Goal: Navigation & Orientation: Find specific page/section

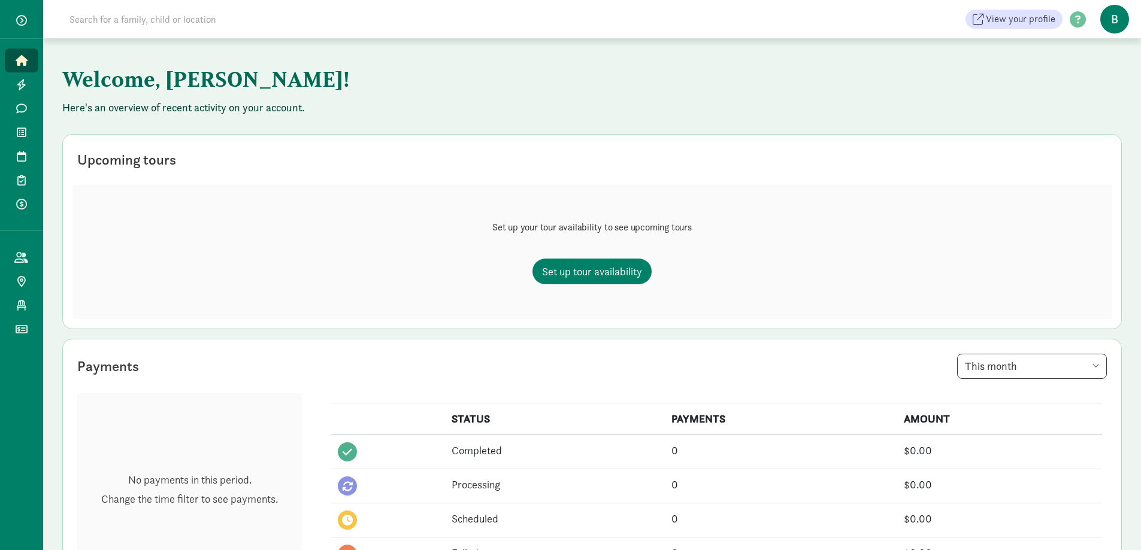
click at [23, 61] on icon at bounding box center [22, 60] width 12 height 11
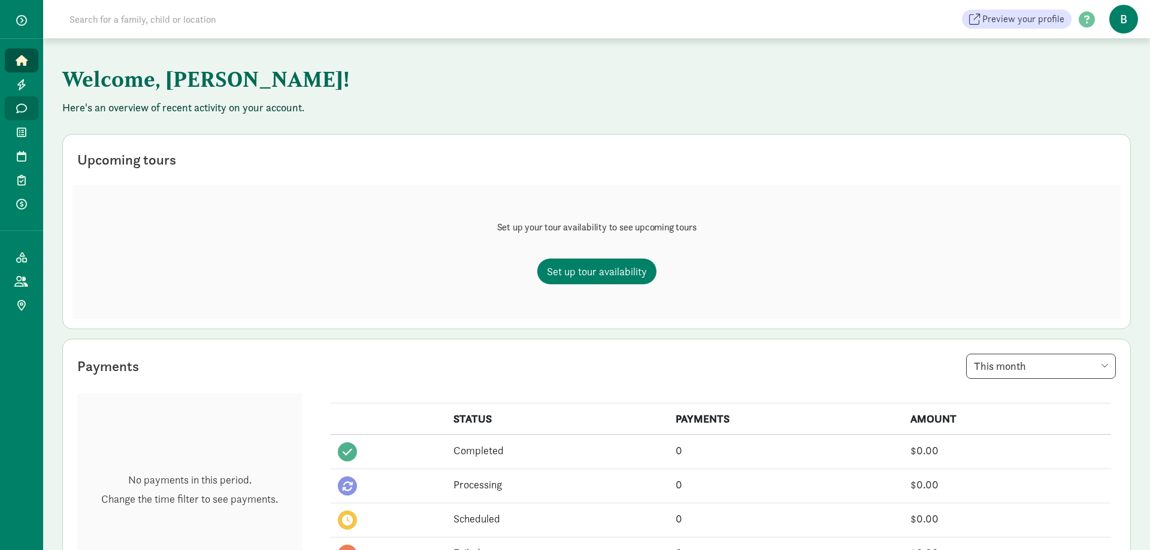
click at [19, 103] on icon at bounding box center [21, 108] width 11 height 11
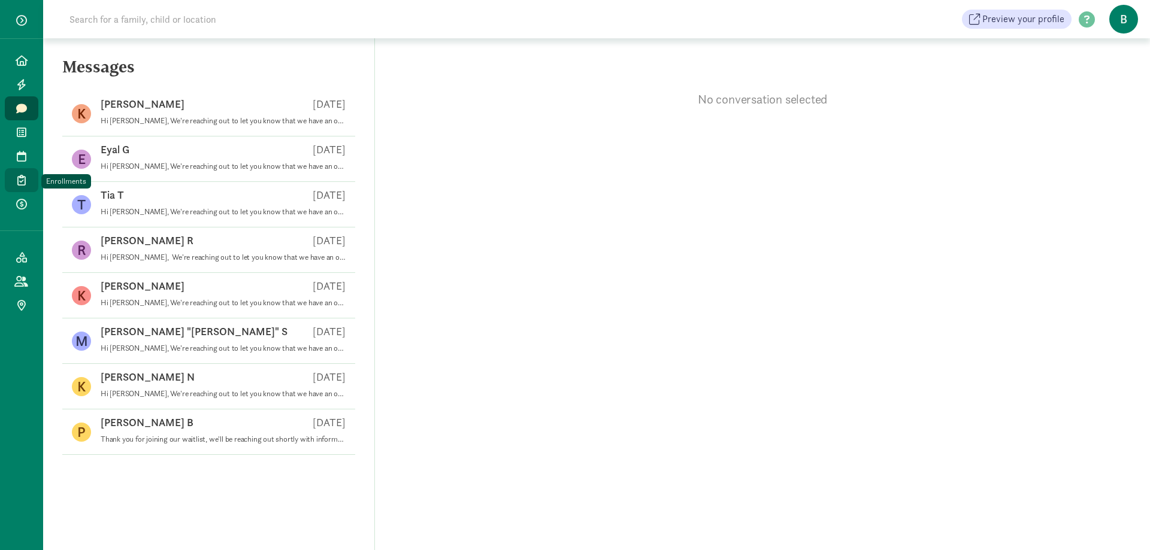
click at [11, 177] on link "Enrollments" at bounding box center [22, 180] width 34 height 24
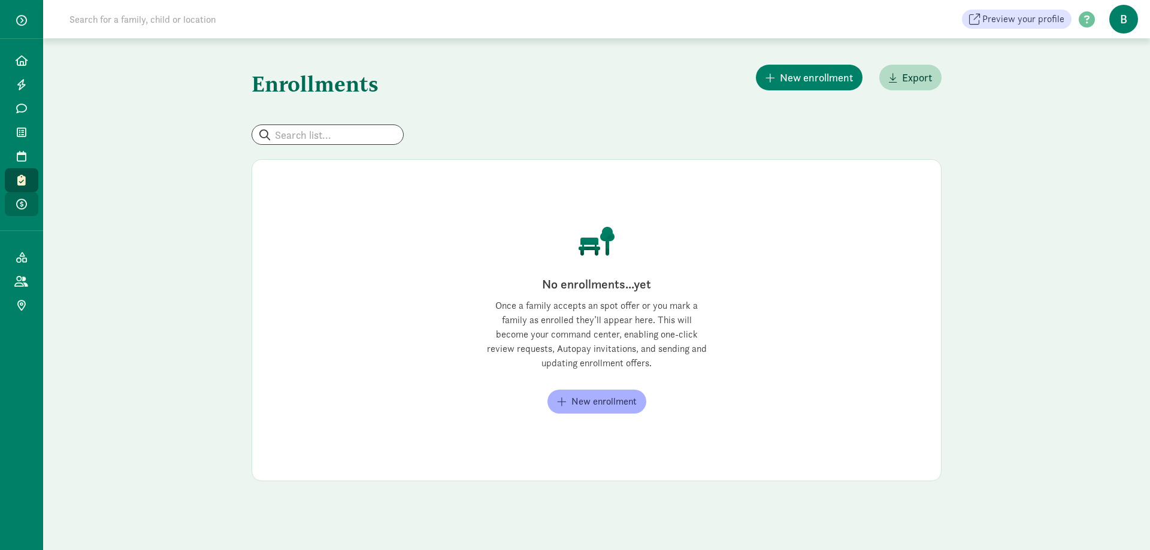
click at [20, 203] on icon at bounding box center [21, 204] width 11 height 11
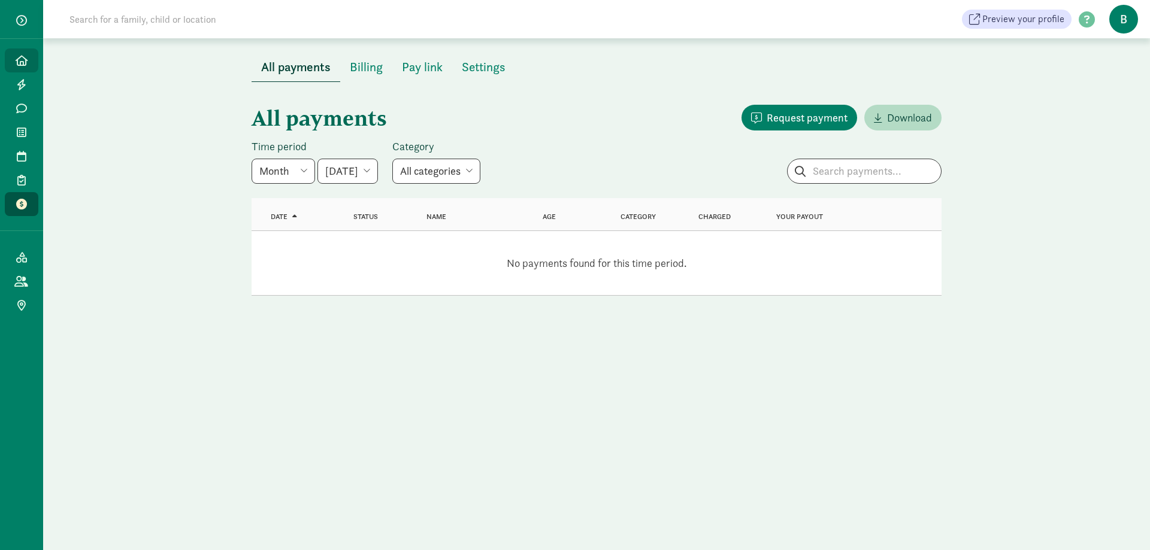
click at [26, 58] on icon at bounding box center [22, 60] width 12 height 11
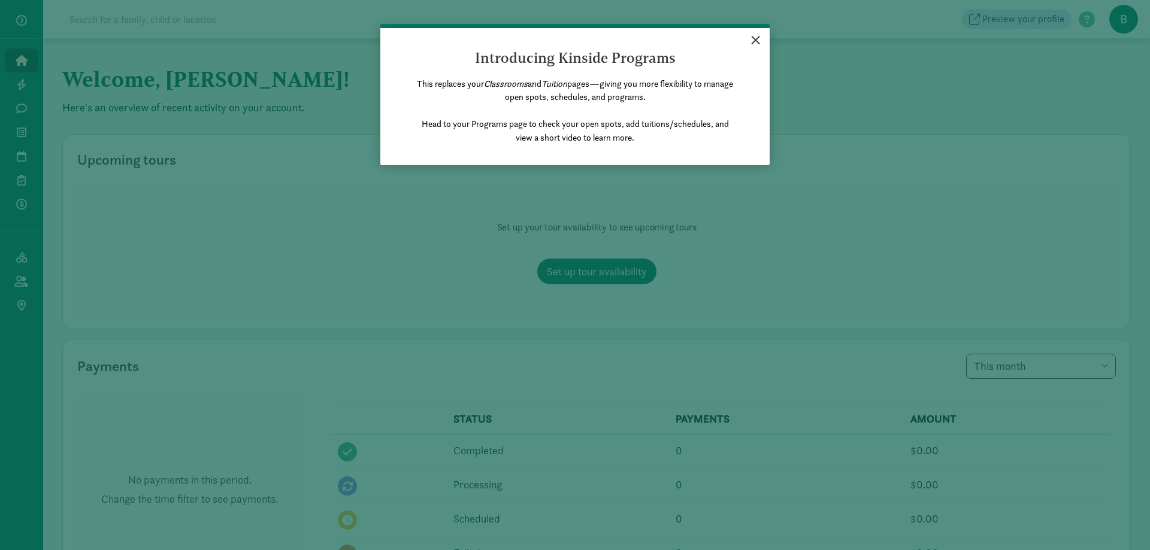
click at [758, 40] on link "×" at bounding box center [755, 39] width 21 height 22
